Goal: Information Seeking & Learning: Find specific fact

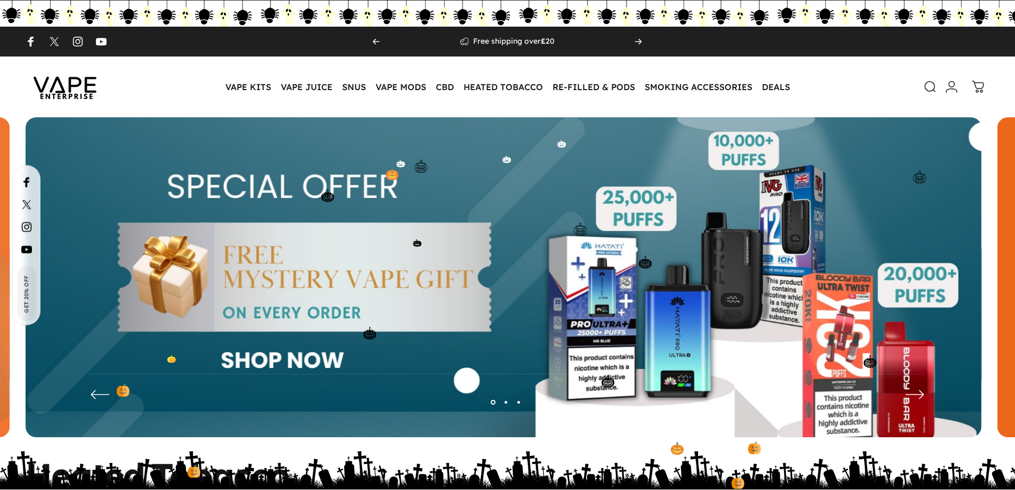
click at [929, 85] on icon at bounding box center [930, 86] width 13 height 13
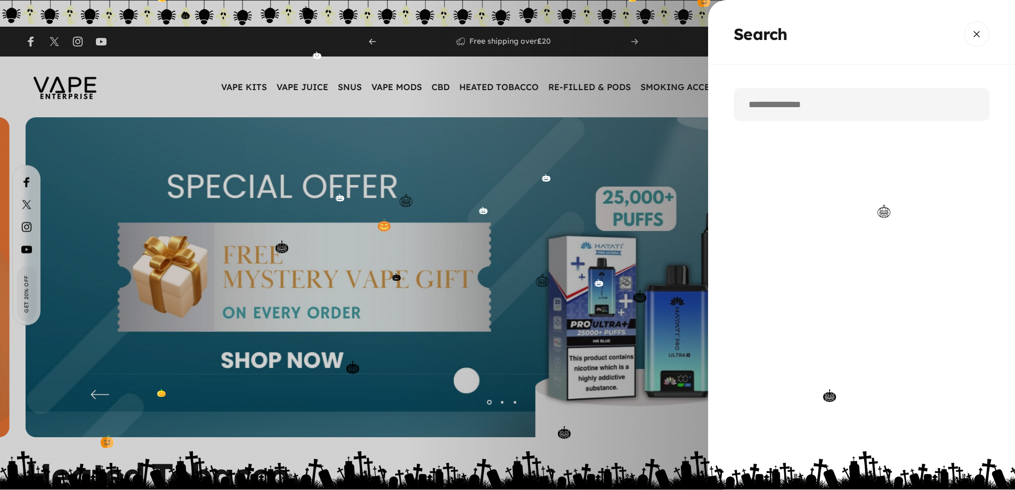
click at [768, 107] on input "Search" at bounding box center [862, 104] width 256 height 33
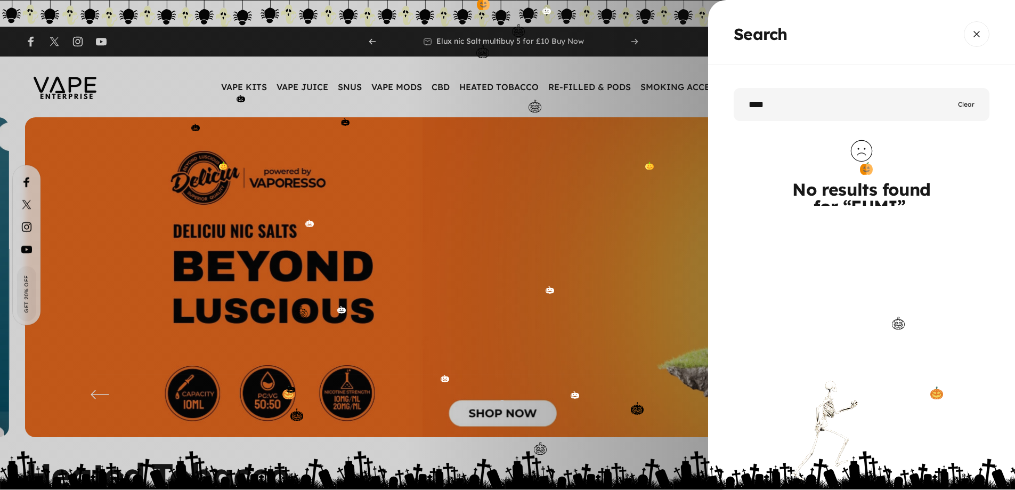
type input "****"
